Goal: Task Accomplishment & Management: Manage account settings

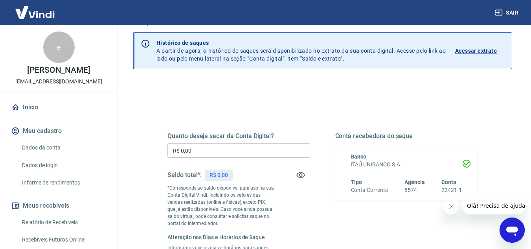
scroll to position [39, 0]
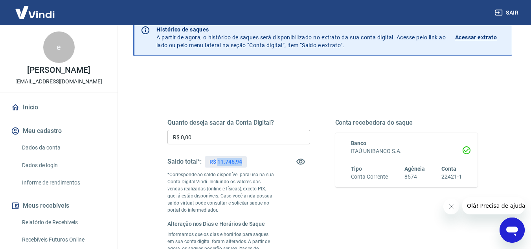
drag, startPoint x: 218, startPoint y: 160, endPoint x: 241, endPoint y: 163, distance: 23.1
click at [241, 163] on p "R$ 11.745,94" at bounding box center [226, 162] width 32 height 8
copy p "11.745,94"
click at [217, 135] on input "R$ 0,00" at bounding box center [238, 137] width 143 height 15
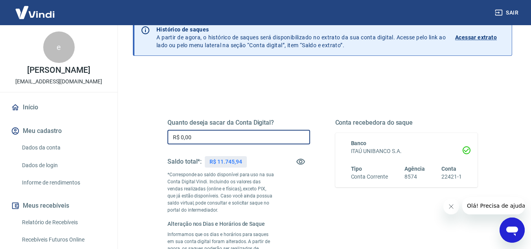
click at [217, 135] on input "R$ 0,00" at bounding box center [238, 137] width 143 height 15
paste input "11.745,94"
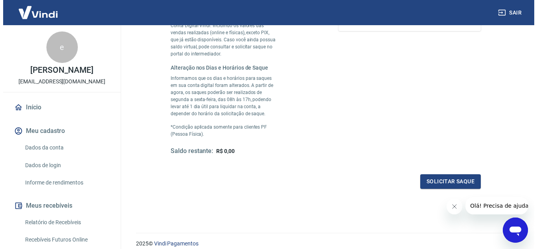
scroll to position [209, 0]
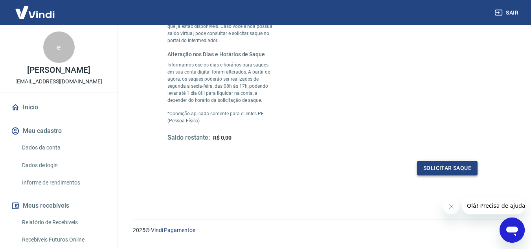
type input "R$ 11.745,94"
click at [463, 166] on button "Solicitar saque" at bounding box center [447, 168] width 61 height 15
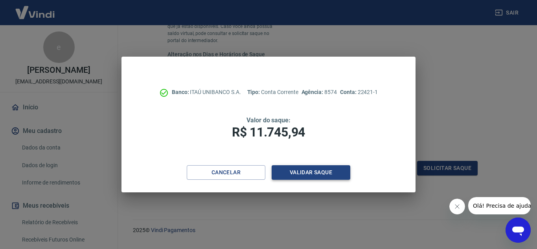
click at [305, 169] on button "Validar saque" at bounding box center [311, 172] width 79 height 15
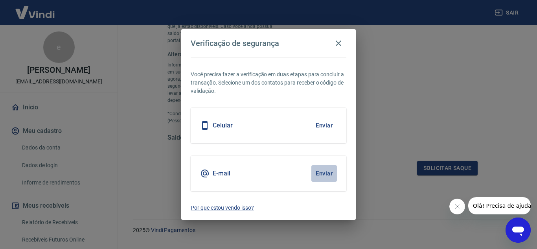
click at [324, 176] on button "Enviar" at bounding box center [324, 173] width 26 height 17
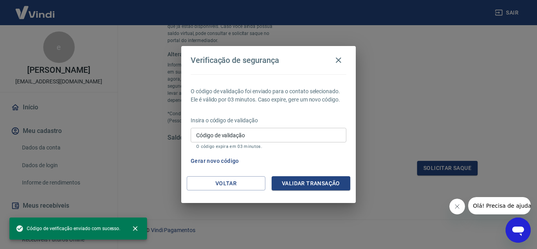
click at [264, 132] on input "Código de validação" at bounding box center [269, 135] width 156 height 15
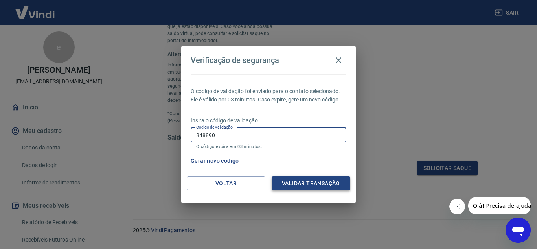
type input "848890"
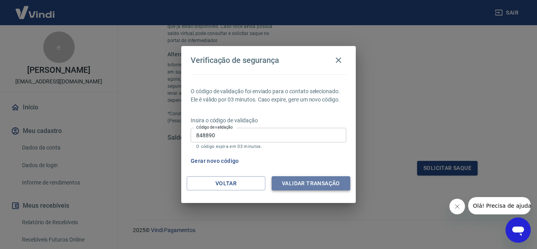
click at [297, 179] on button "Validar transação" at bounding box center [311, 183] width 79 height 15
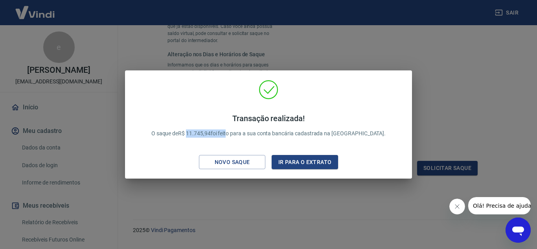
drag, startPoint x: 207, startPoint y: 134, endPoint x: 246, endPoint y: 141, distance: 39.6
click at [246, 141] on div "Transação realizada! O saque de R$ 11.745,94 foi feito para a sua conta bancári…" at bounding box center [269, 126] width 254 height 40
